Goal: Task Accomplishment & Management: Manage account settings

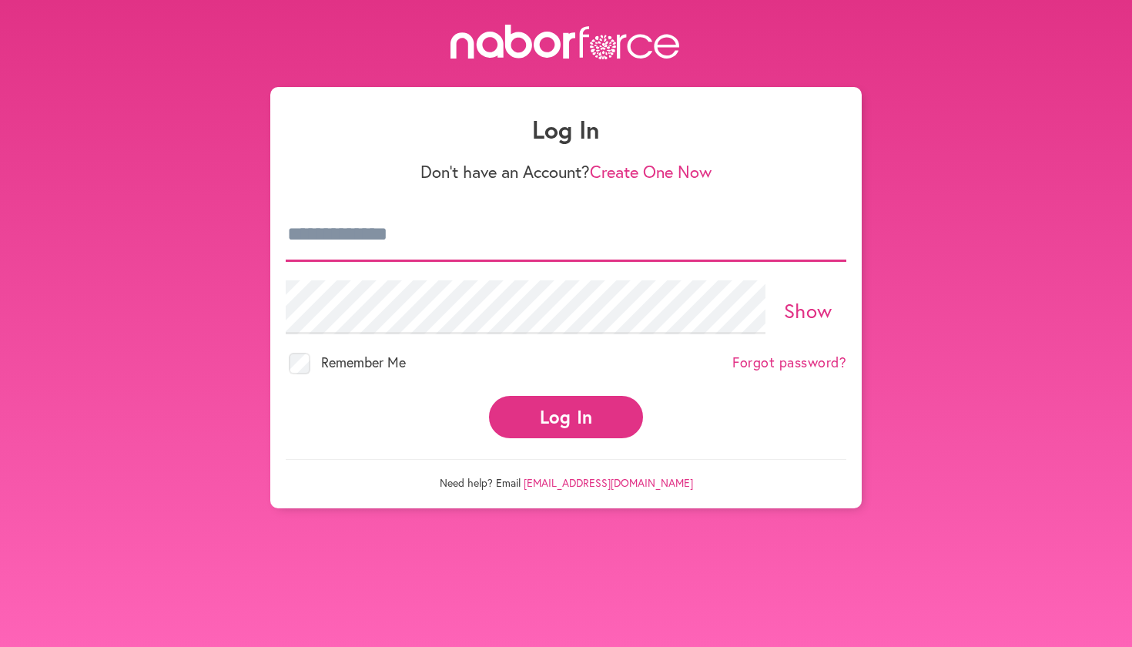
type input "**********"
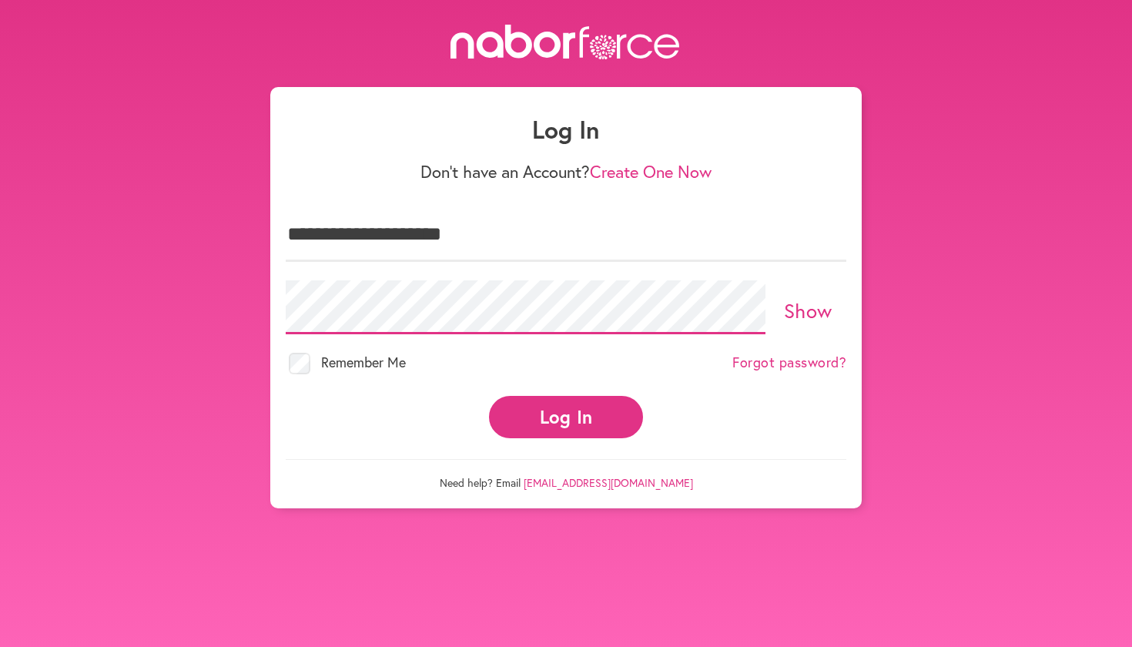
click at [566, 403] on button "Log In" at bounding box center [566, 417] width 154 height 42
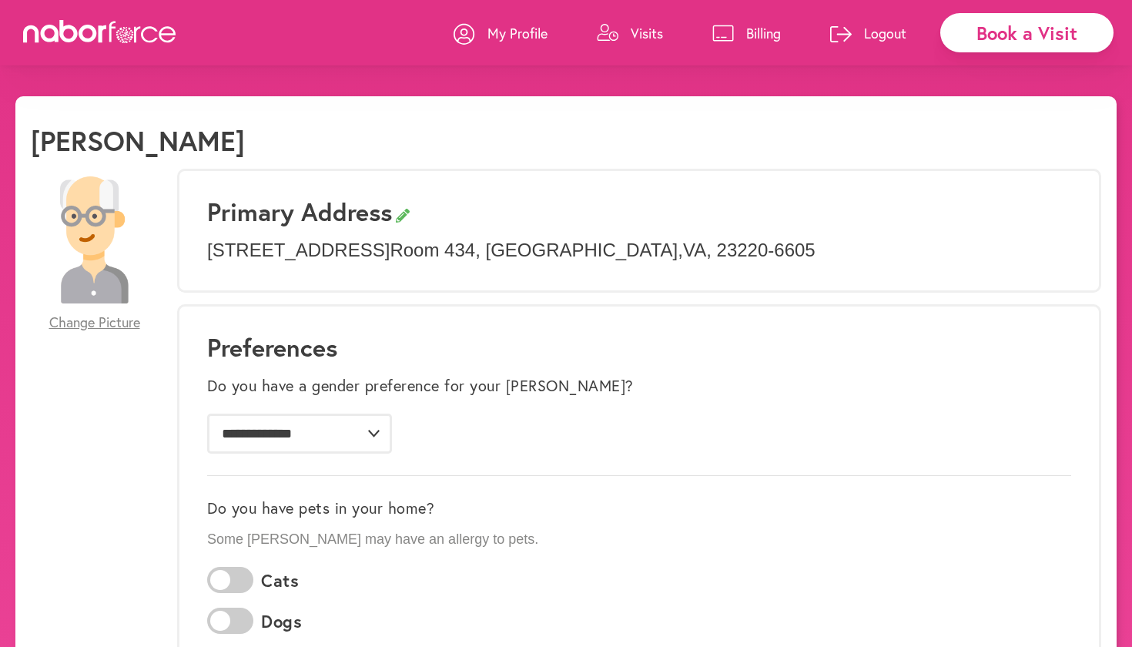
click at [762, 34] on p "Billing" at bounding box center [763, 33] width 35 height 18
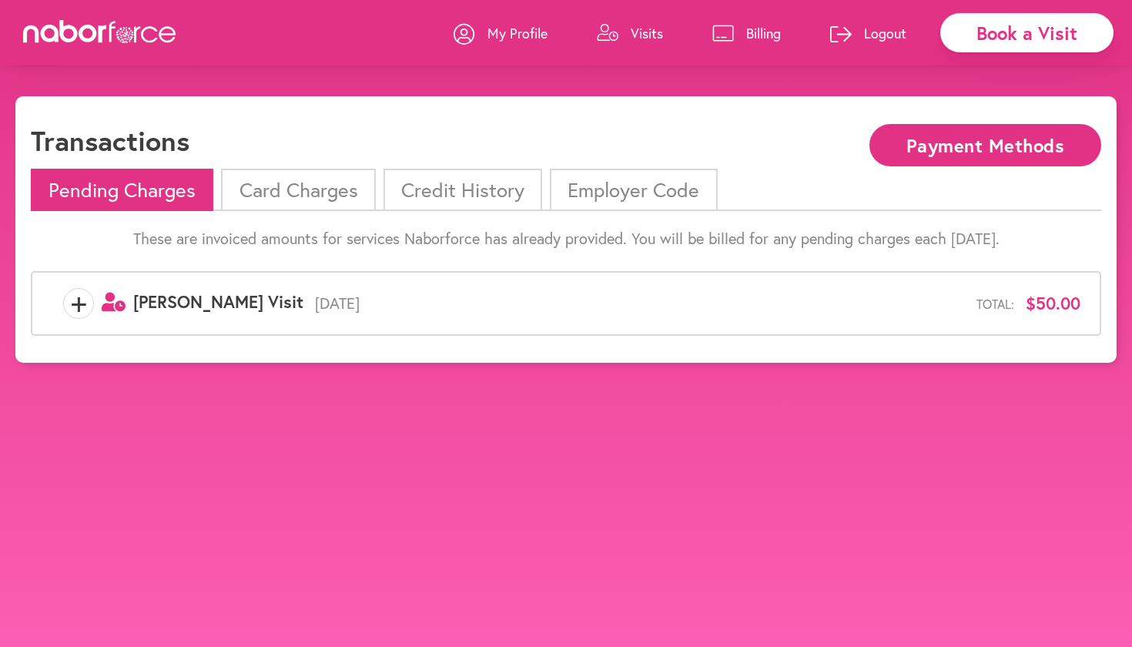
click at [318, 193] on li "Card Charges" at bounding box center [298, 190] width 154 height 42
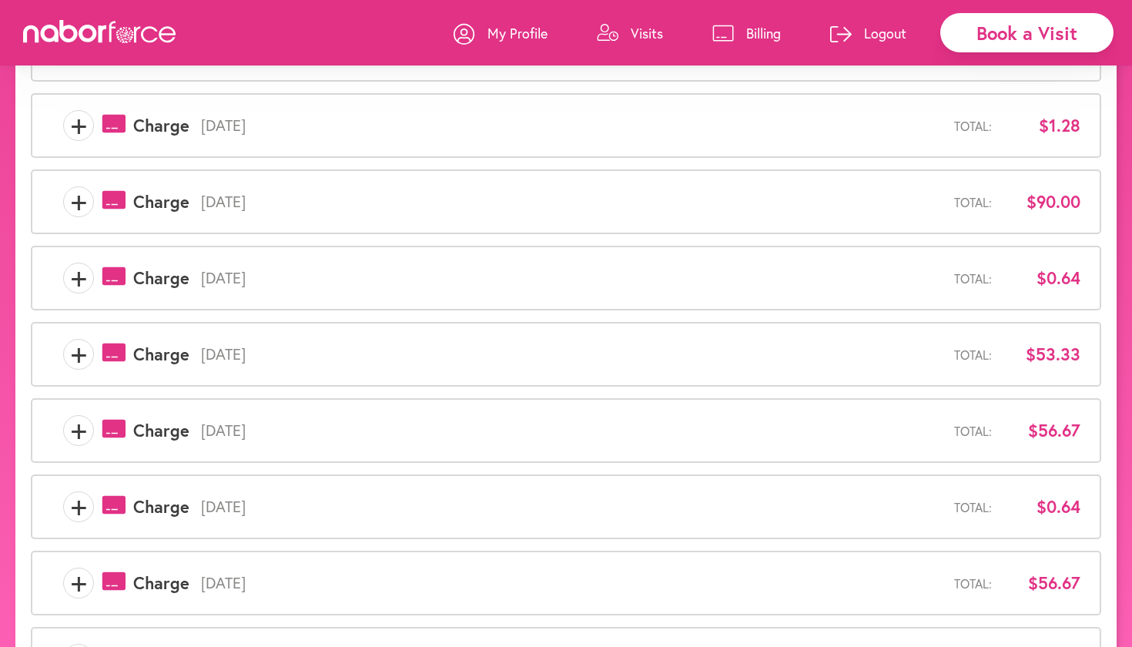
scroll to position [332, 0]
click at [82, 427] on span "+" at bounding box center [78, 429] width 29 height 31
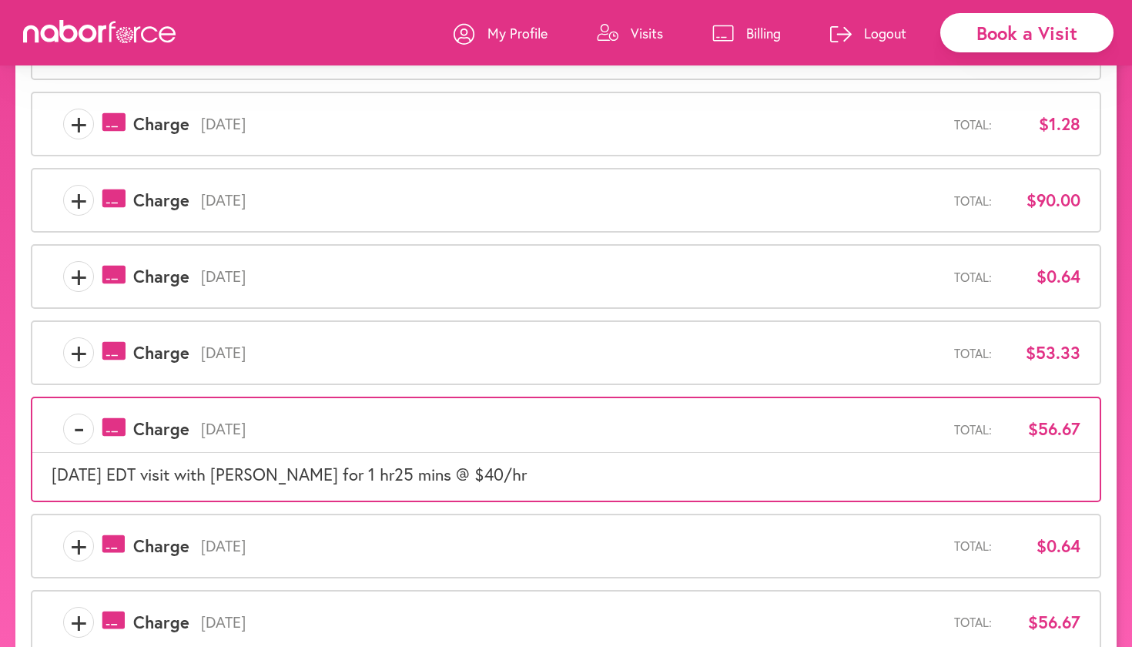
click at [72, 353] on span "+" at bounding box center [78, 352] width 29 height 31
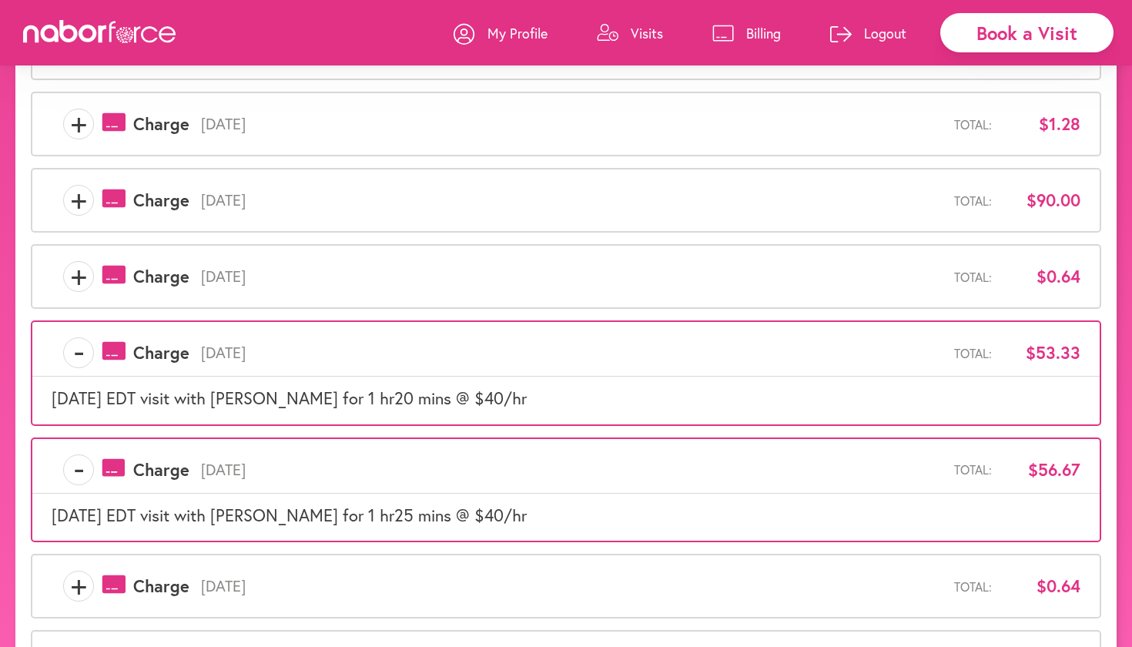
click at [78, 278] on span "+" at bounding box center [78, 276] width 29 height 31
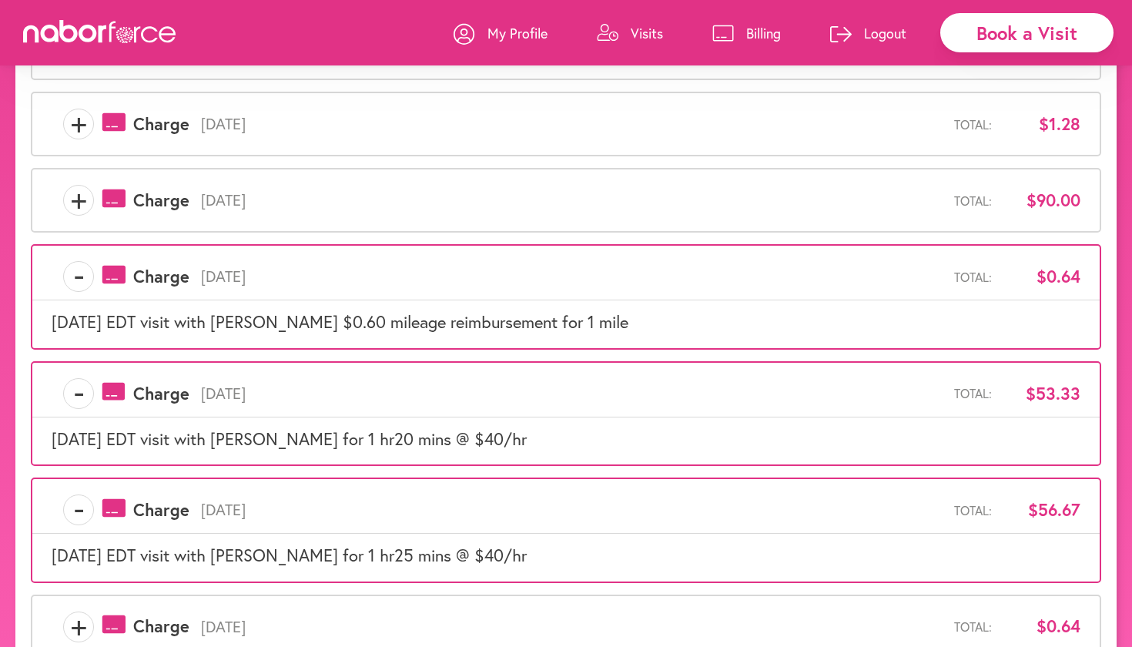
click at [78, 199] on span "+" at bounding box center [78, 200] width 29 height 31
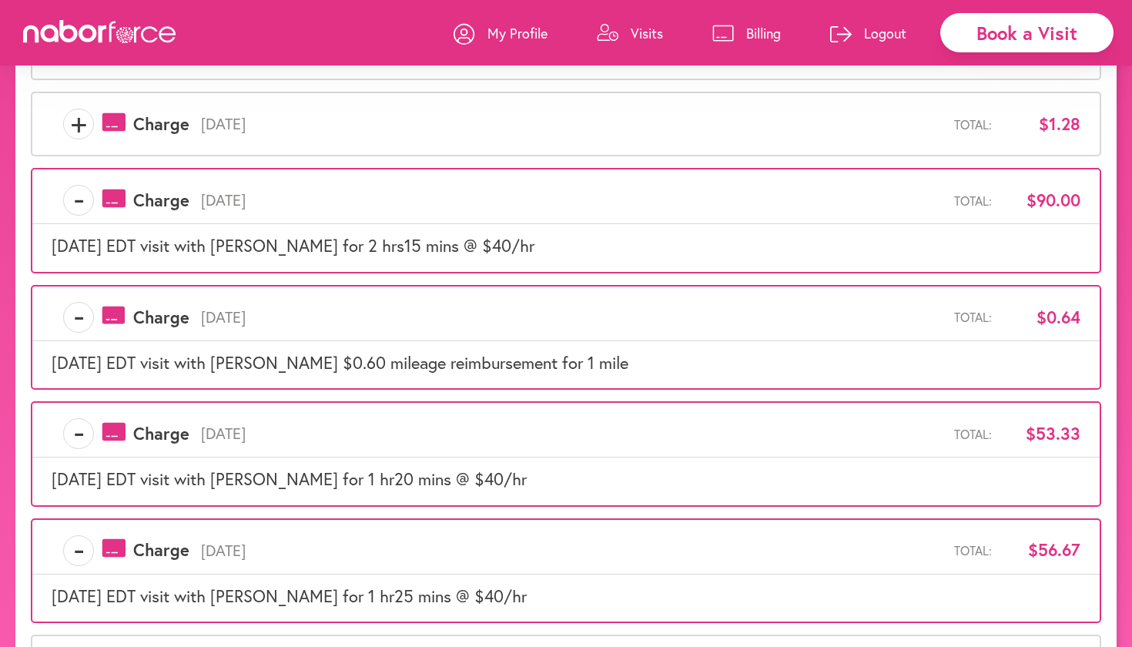
click at [79, 135] on span "+" at bounding box center [78, 124] width 29 height 31
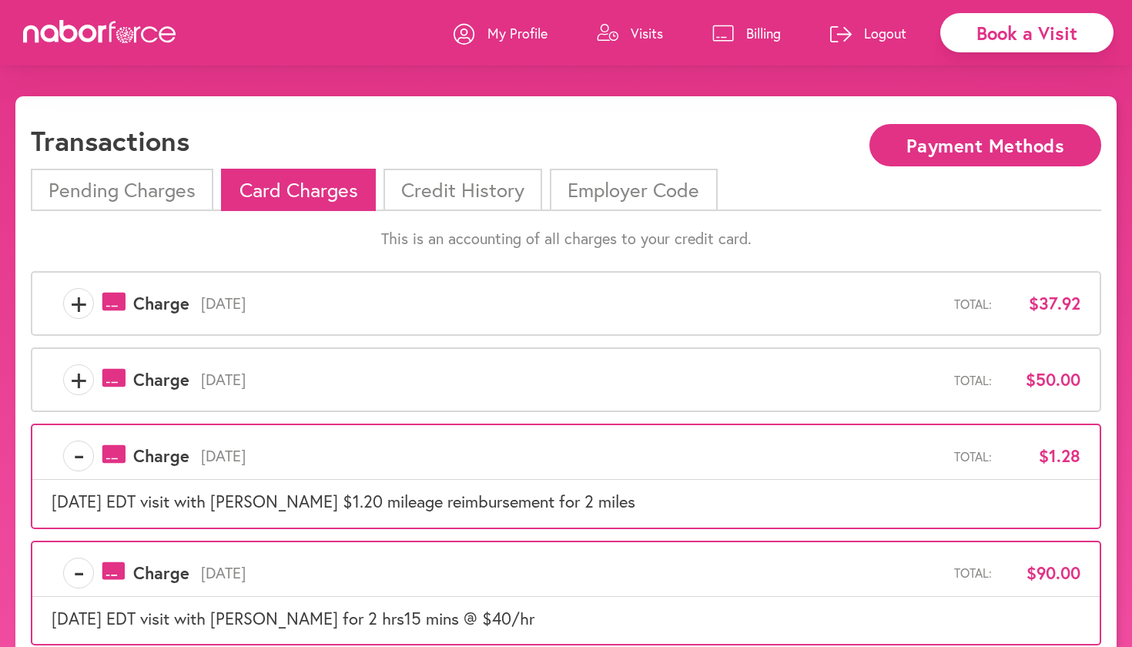
scroll to position [0, 0]
click at [82, 379] on span "+" at bounding box center [78, 379] width 29 height 31
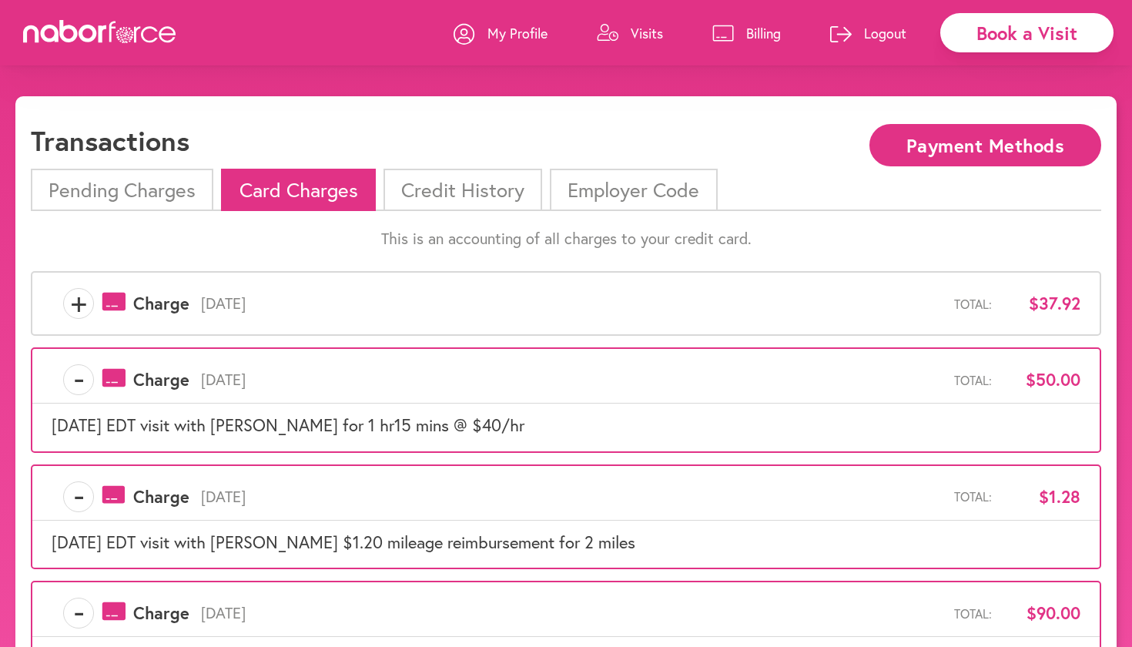
click at [78, 305] on span "+" at bounding box center [78, 303] width 29 height 31
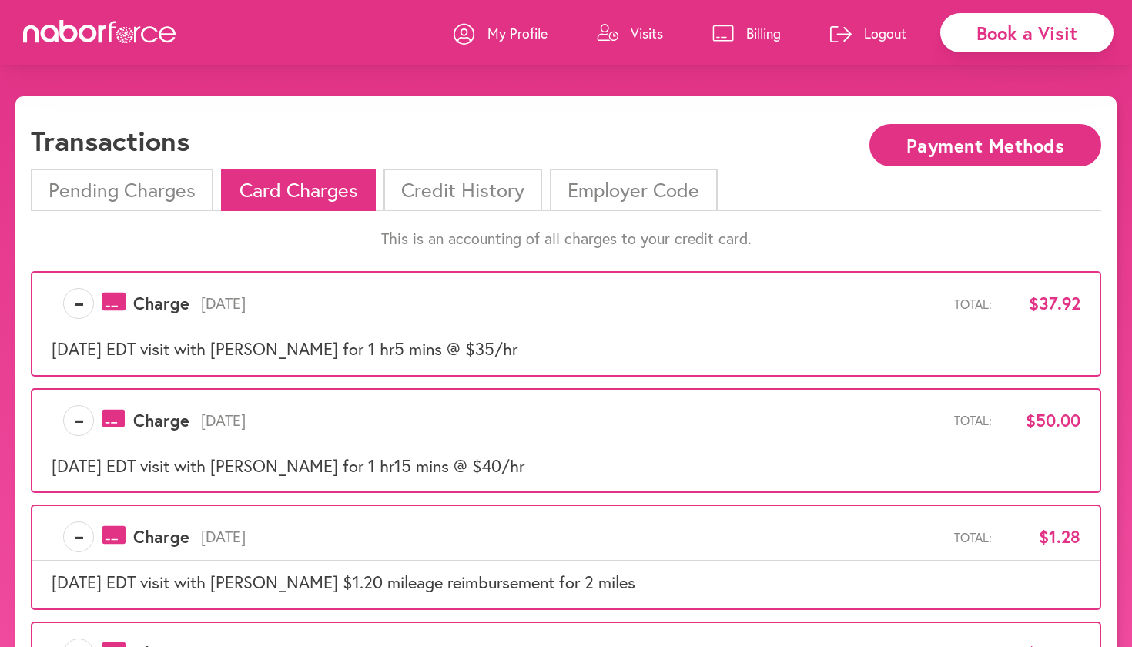
click at [142, 200] on li "Pending Charges" at bounding box center [122, 190] width 183 height 42
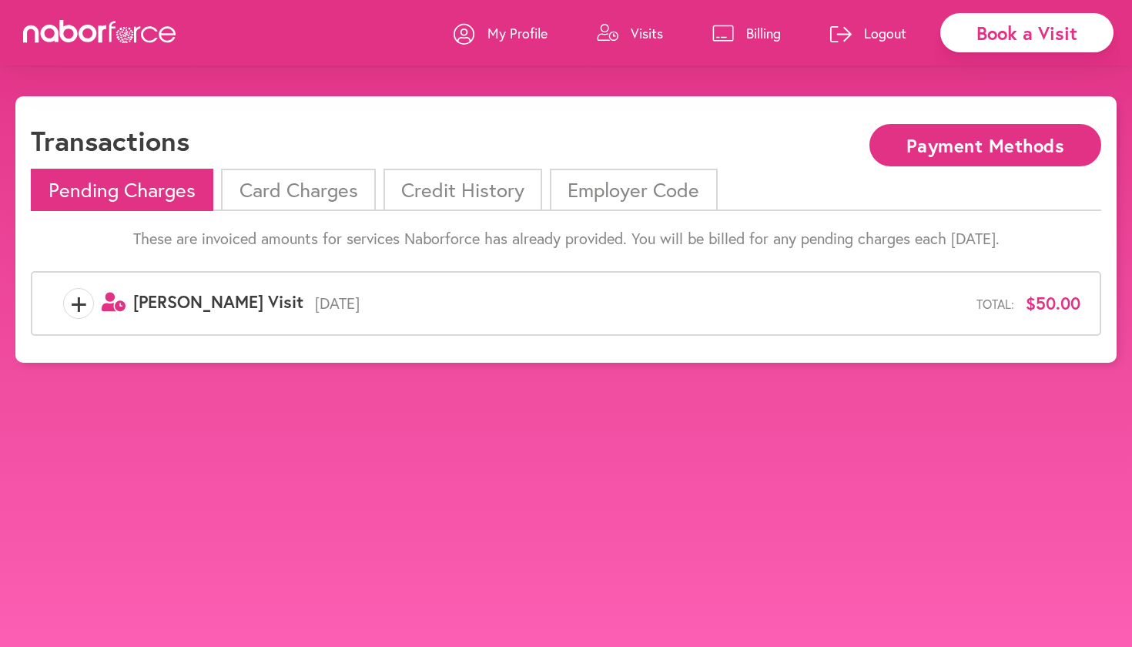
click at [75, 307] on span "+" at bounding box center [78, 303] width 29 height 31
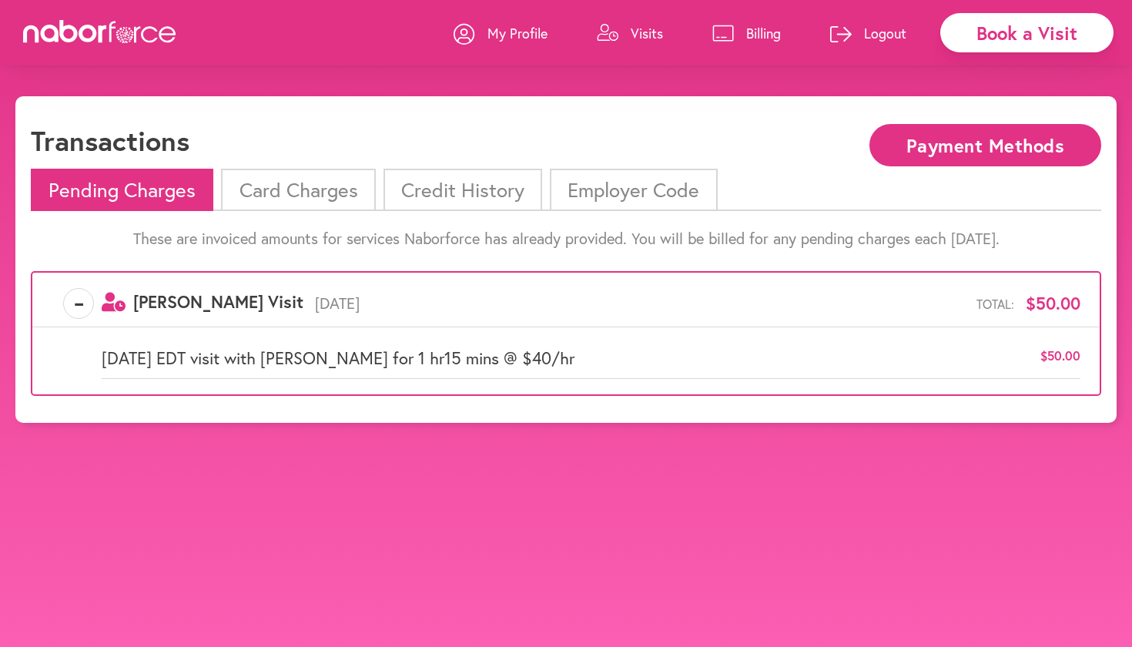
click at [75, 307] on span "-" at bounding box center [78, 303] width 29 height 31
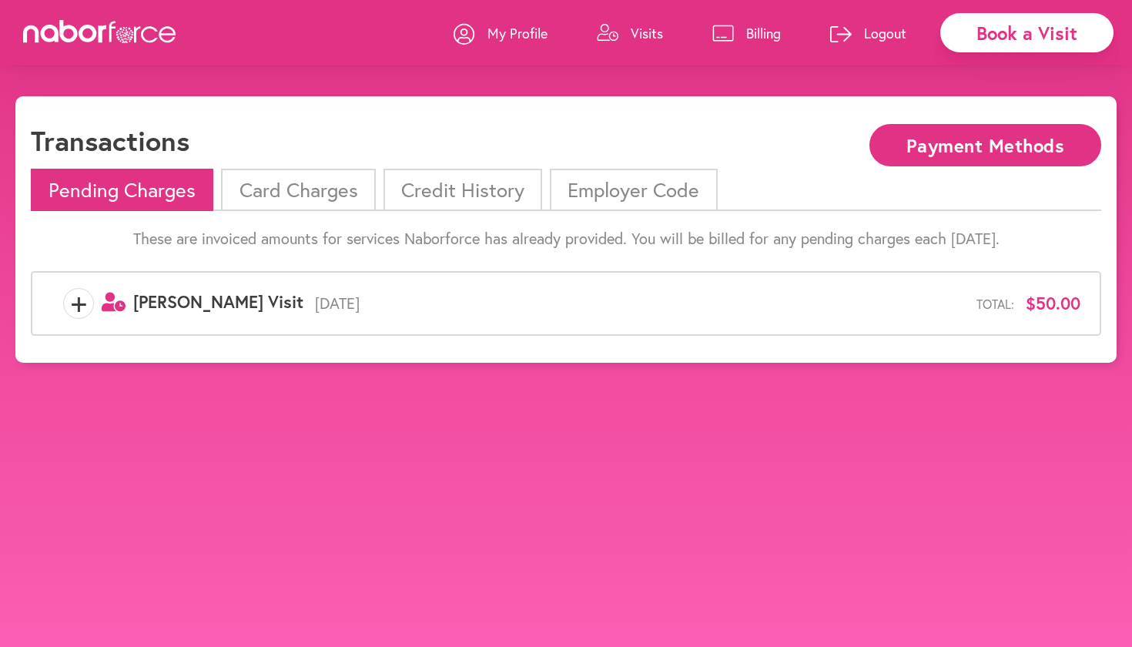
click at [302, 185] on li "Card Charges" at bounding box center [298, 190] width 154 height 42
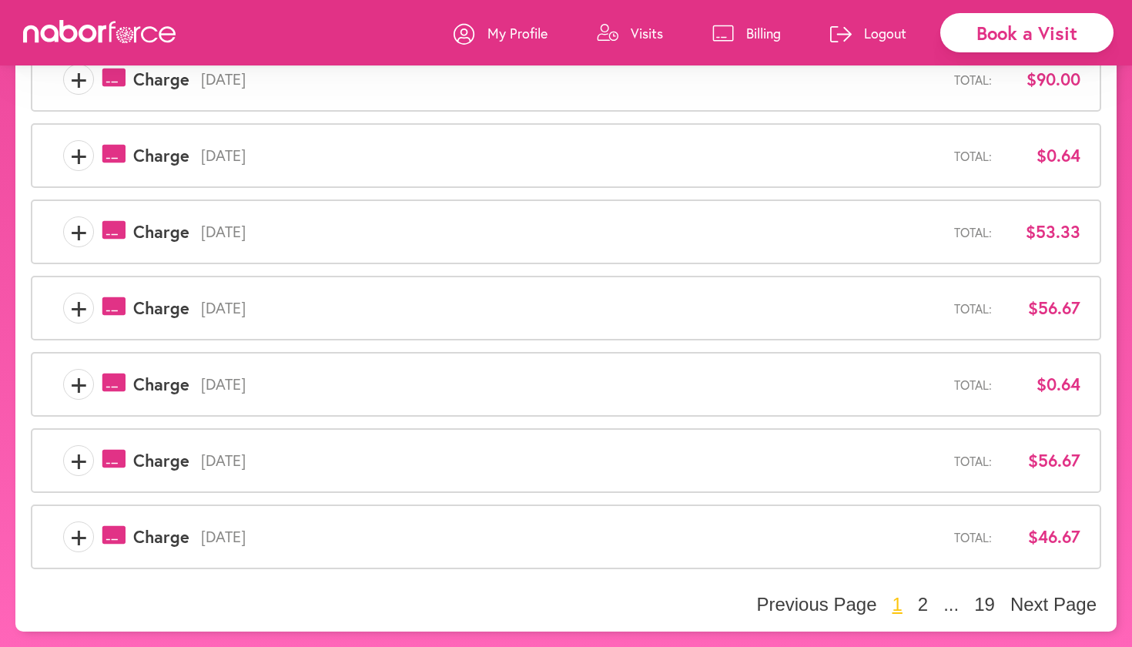
scroll to position [455, 0]
click at [79, 536] on span "+" at bounding box center [78, 536] width 29 height 31
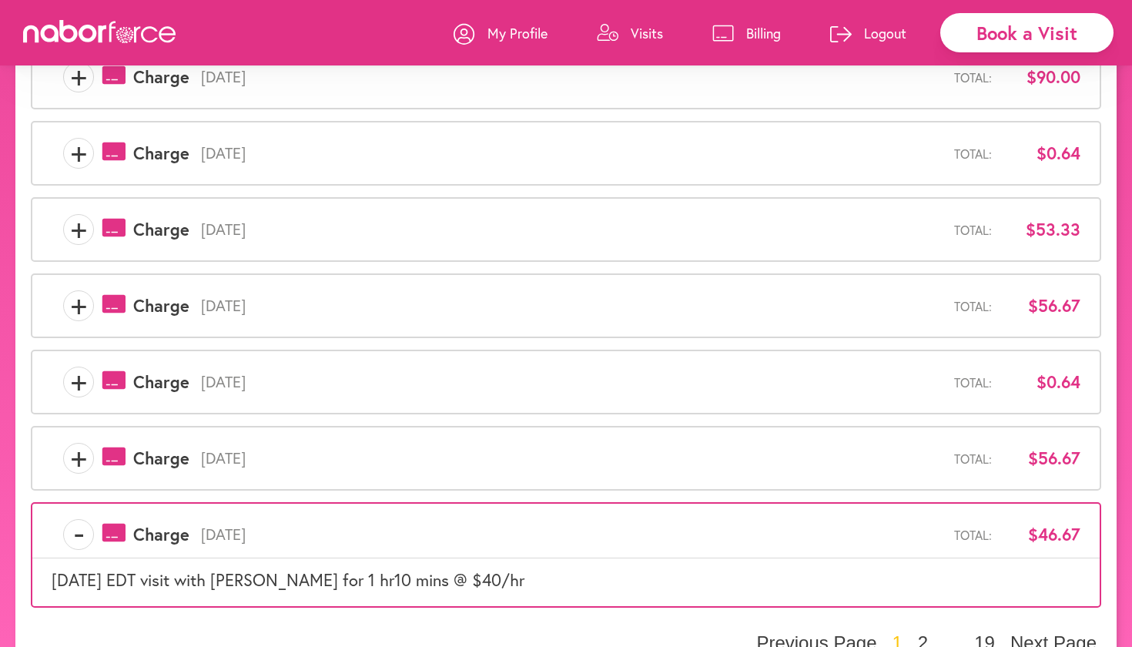
click at [79, 451] on span "+" at bounding box center [78, 458] width 29 height 31
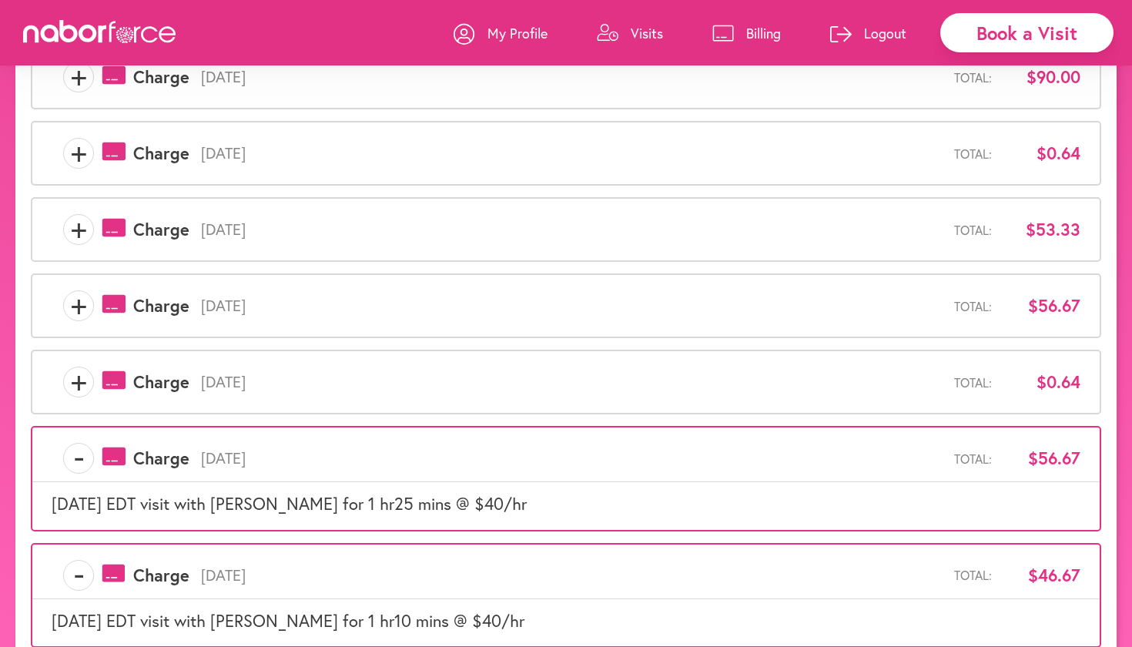
click at [75, 377] on span "+" at bounding box center [78, 382] width 29 height 31
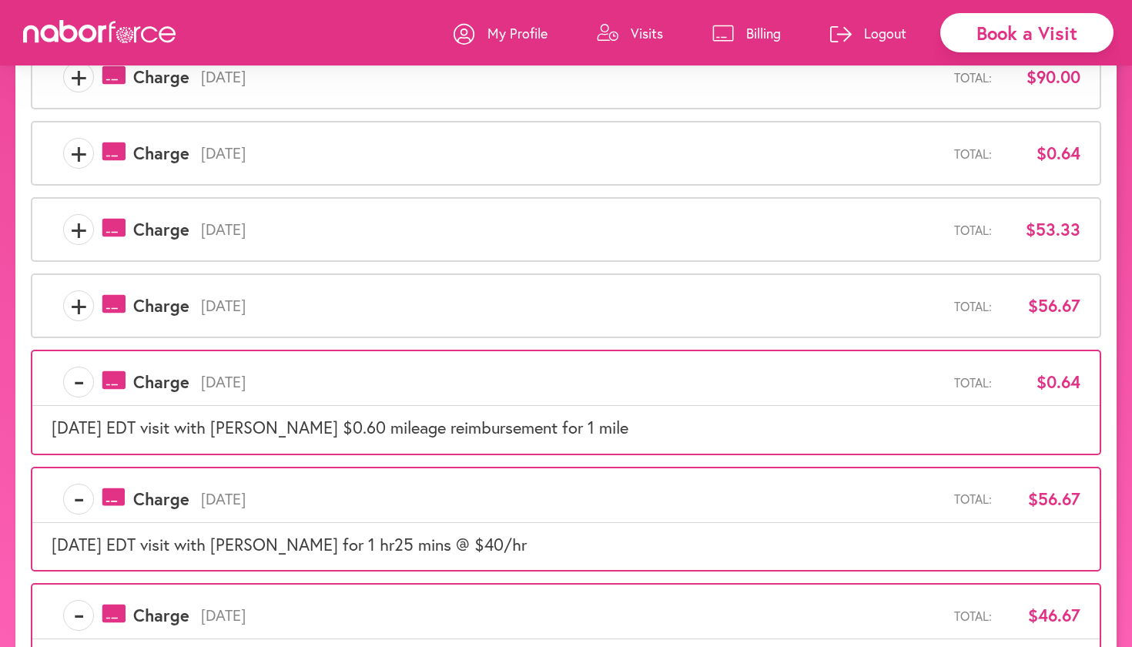
click at [79, 308] on span "+" at bounding box center [78, 305] width 29 height 31
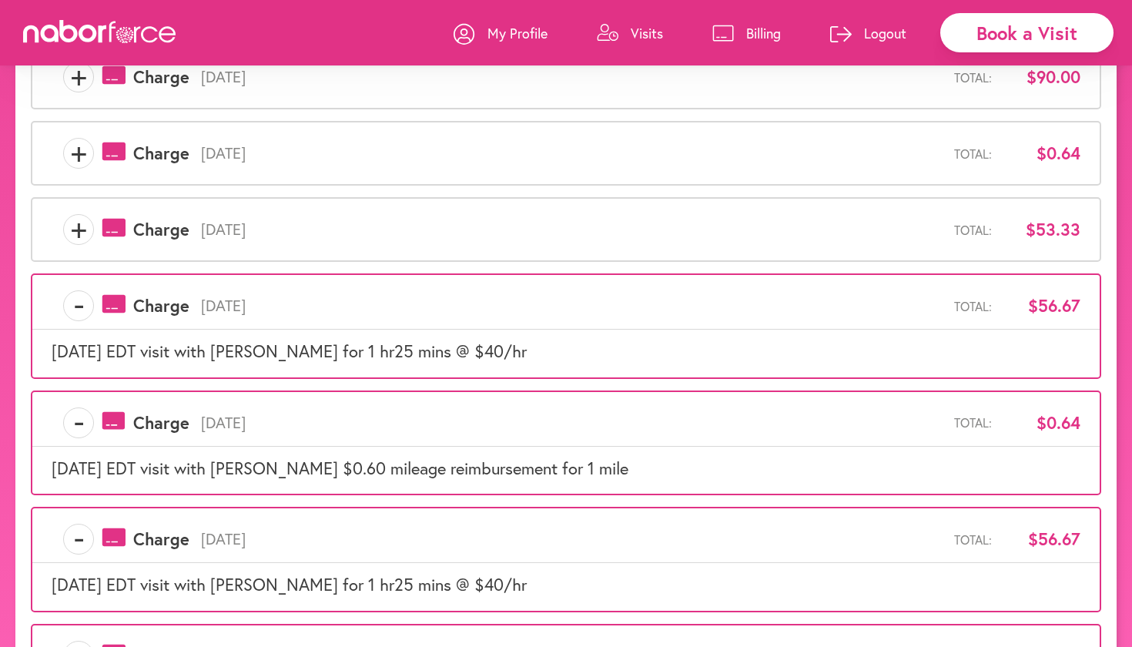
click at [78, 230] on span "+" at bounding box center [78, 229] width 29 height 31
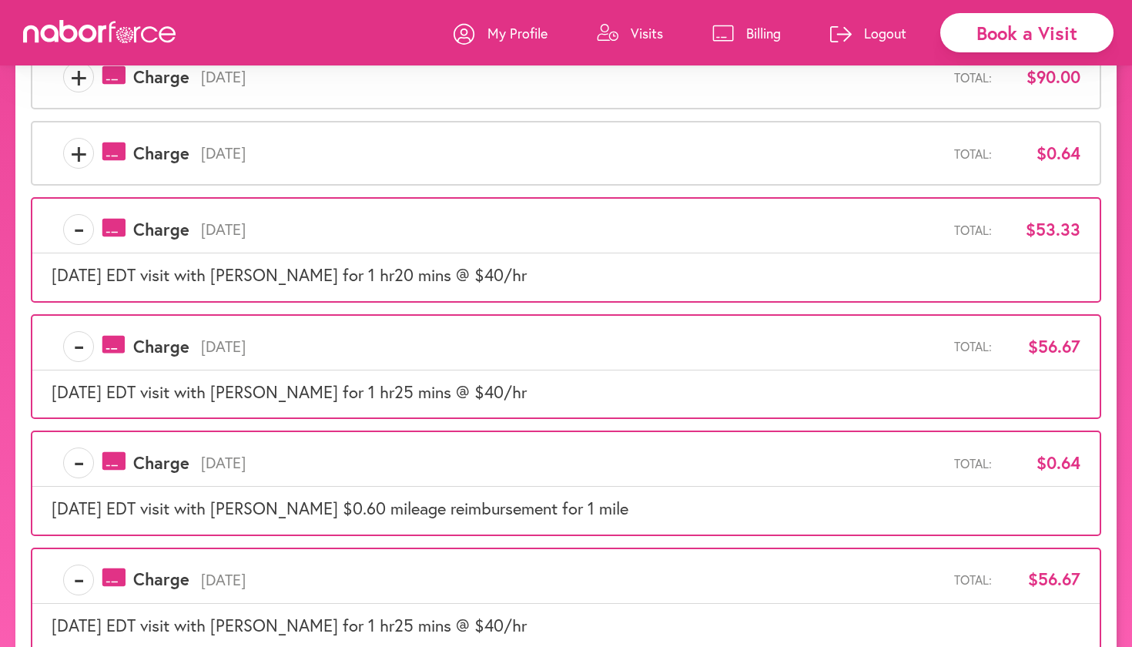
click at [83, 150] on span "+" at bounding box center [78, 153] width 29 height 31
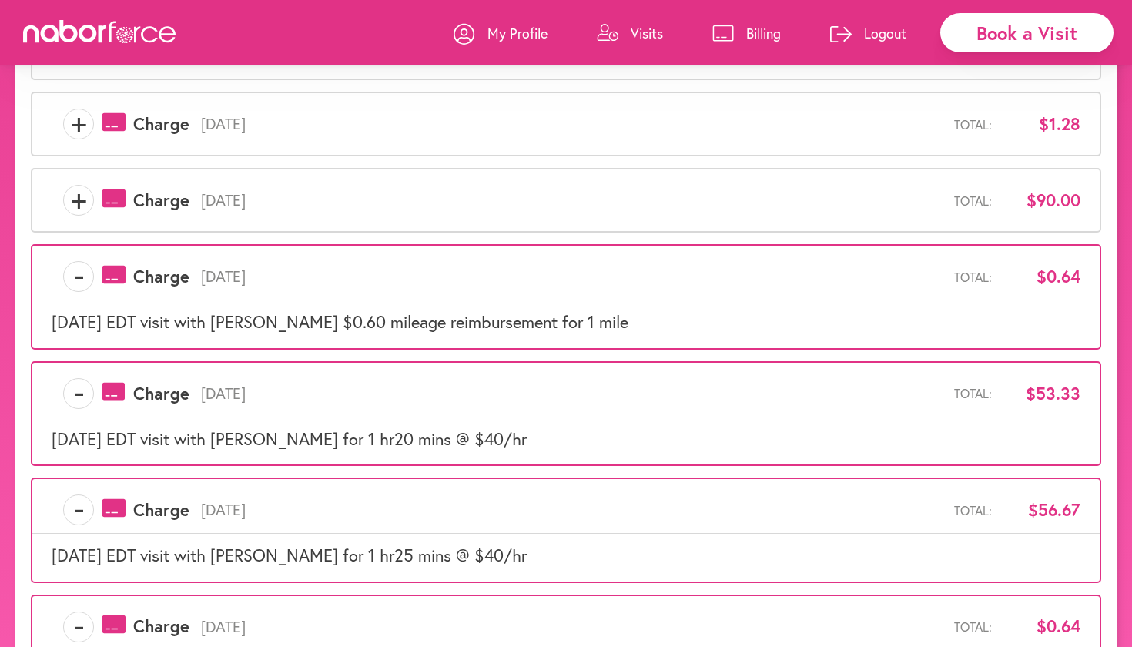
scroll to position [322, 0]
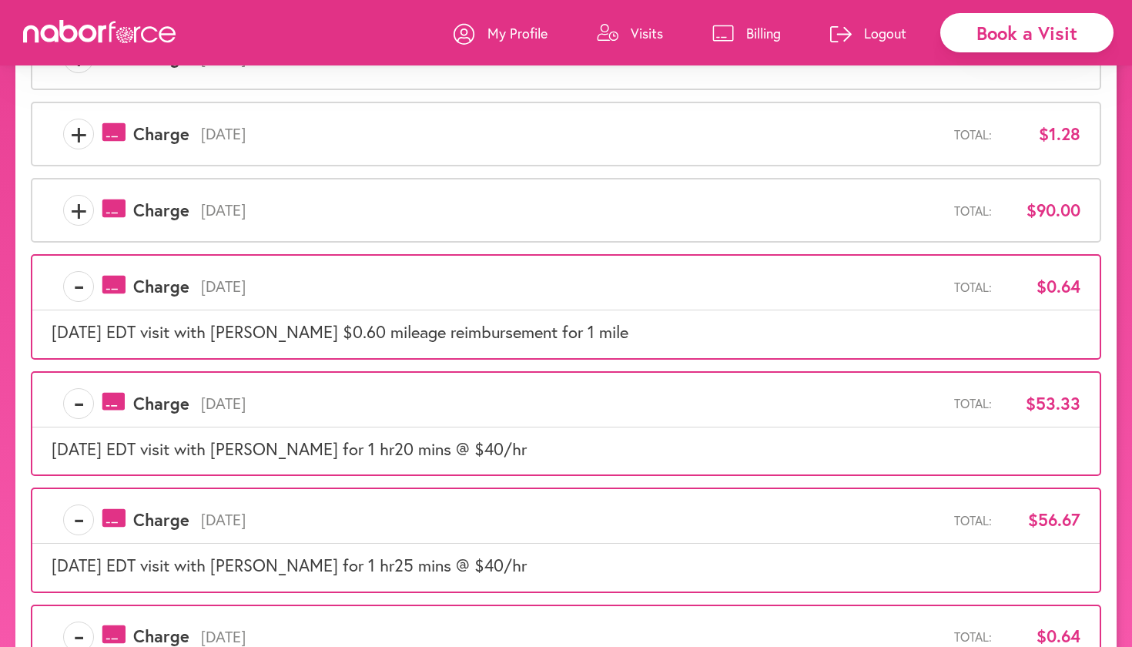
click at [80, 206] on span "+" at bounding box center [78, 210] width 29 height 31
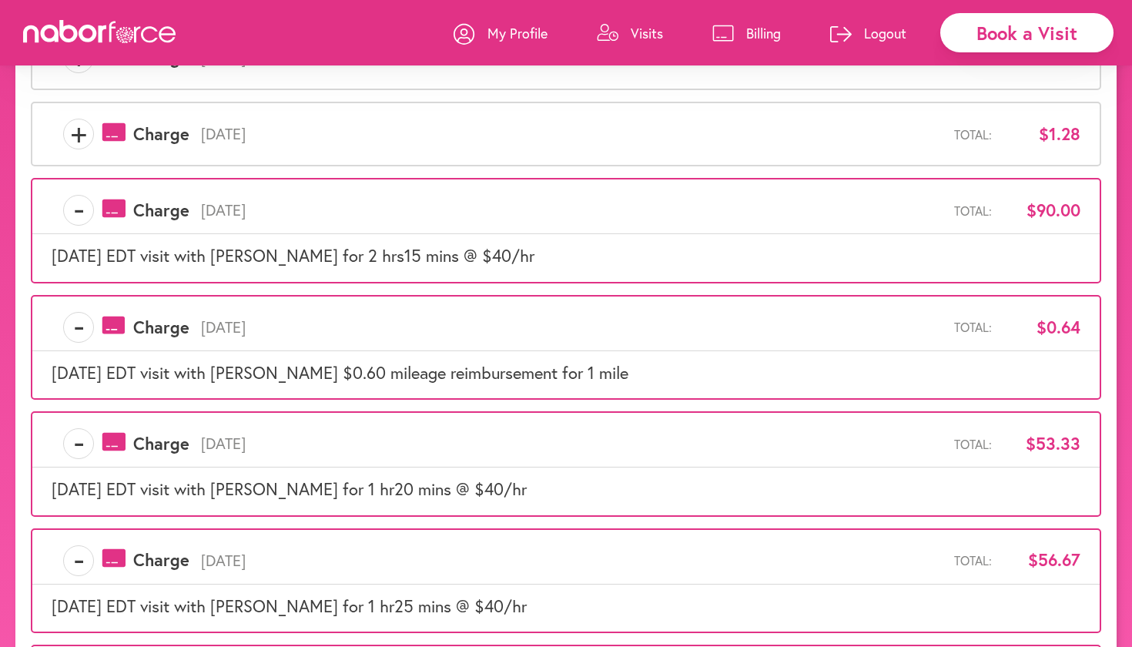
click at [77, 132] on span "+" at bounding box center [78, 134] width 29 height 31
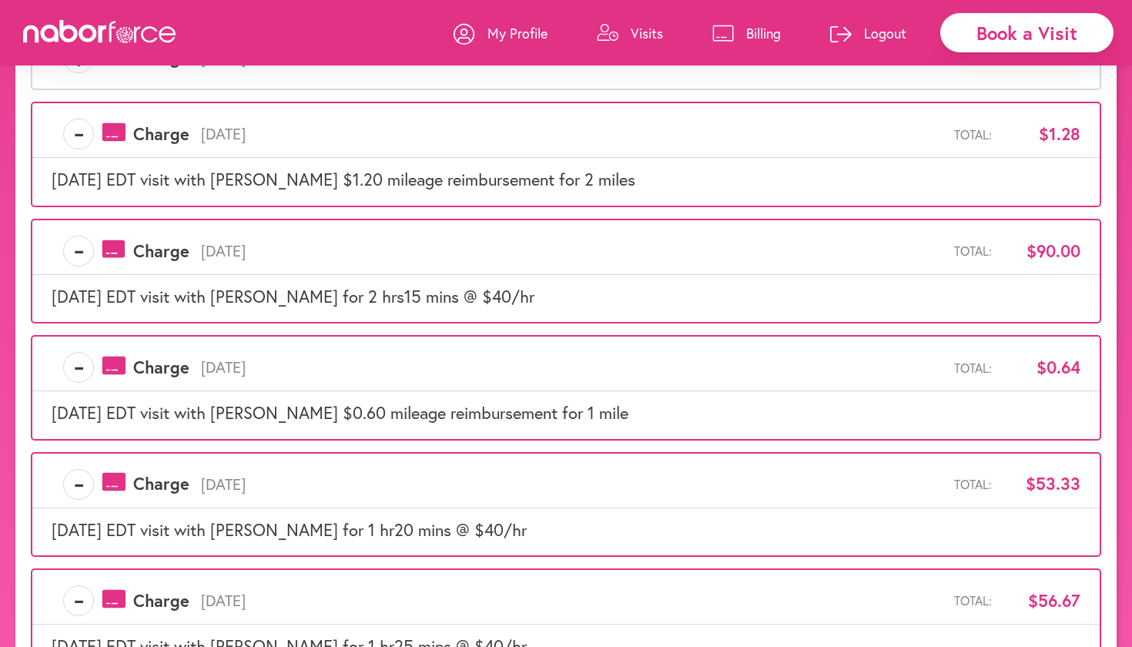
click at [888, 34] on p "Logout" at bounding box center [885, 33] width 42 height 18
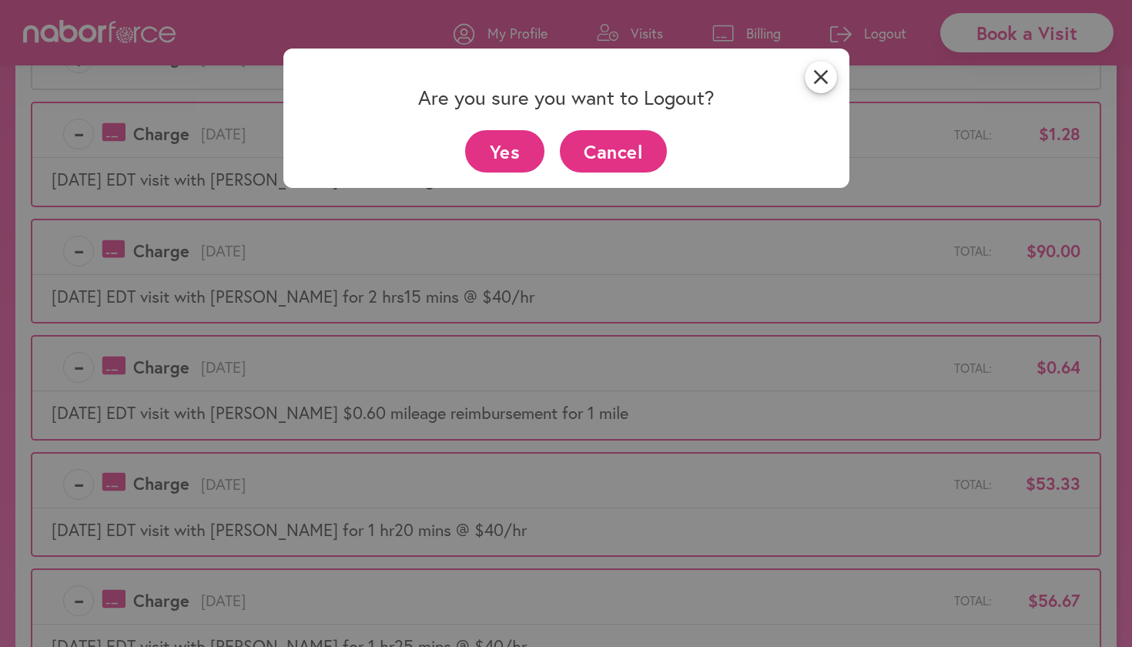
click at [501, 151] on button "Yes" at bounding box center [504, 151] width 79 height 42
